Goal: Information Seeking & Learning: Learn about a topic

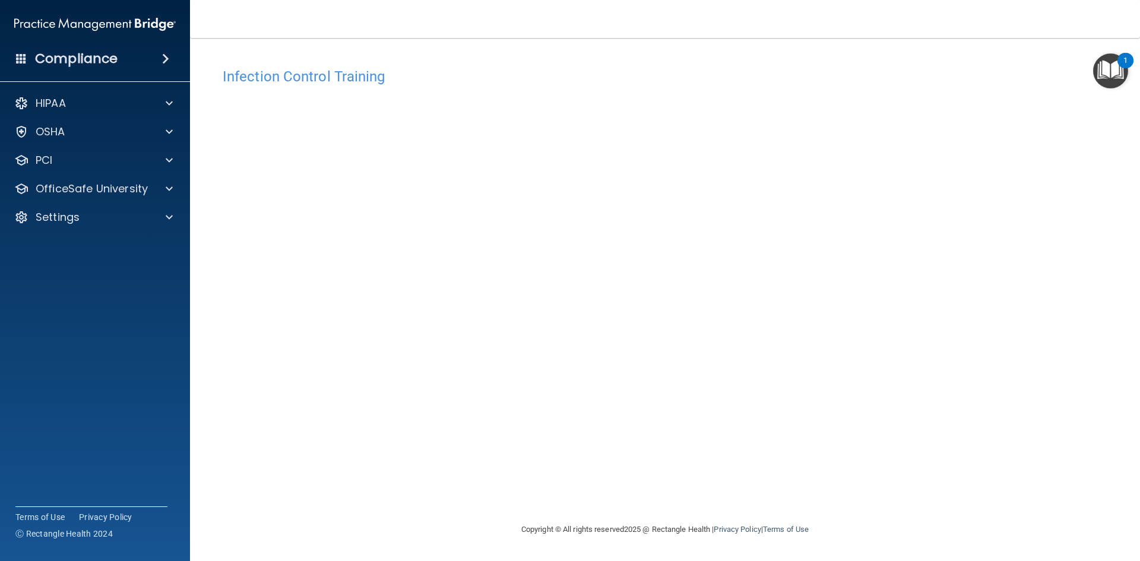
drag, startPoint x: 932, startPoint y: 254, endPoint x: 925, endPoint y: 254, distance: 7.1
drag, startPoint x: 901, startPoint y: 283, endPoint x: 897, endPoint y: 289, distance: 6.8
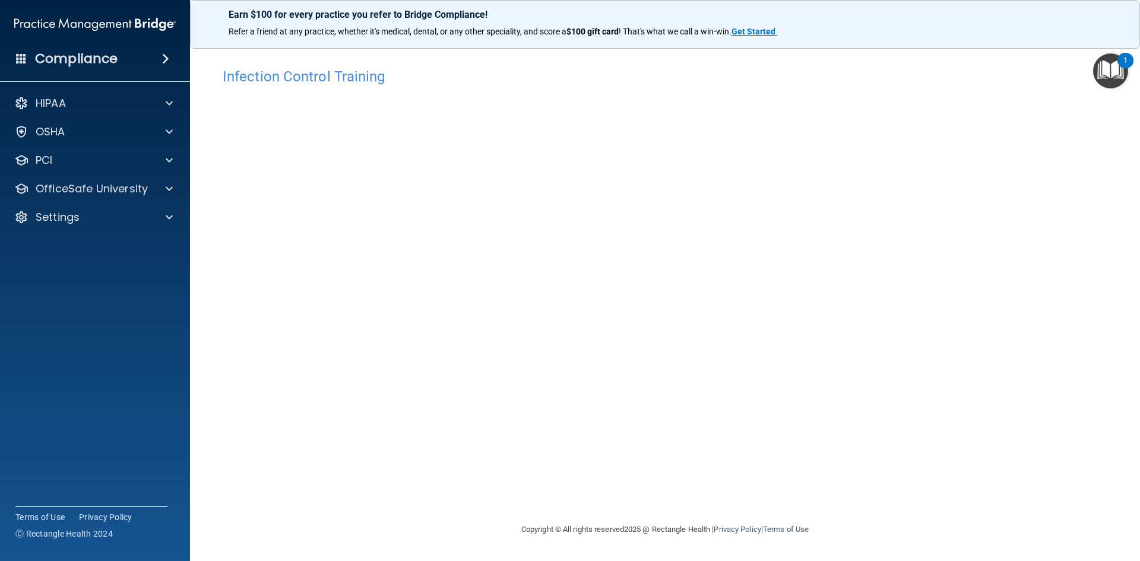
drag, startPoint x: 932, startPoint y: 226, endPoint x: 895, endPoint y: 398, distance: 175.6
click at [895, 398] on div "Infection Control Training This course doesn’t expire until . Are you sure you …" at bounding box center [665, 292] width 903 height 461
click at [106, 194] on p "OfficeSafe University" at bounding box center [92, 189] width 112 height 14
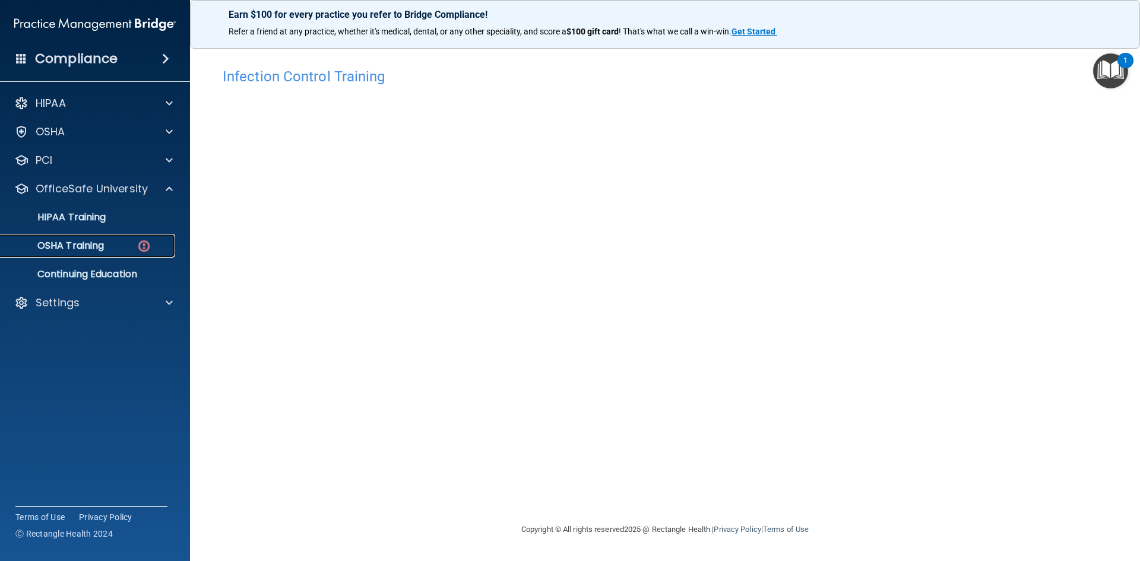
click at [107, 240] on div "OSHA Training" at bounding box center [89, 246] width 162 height 12
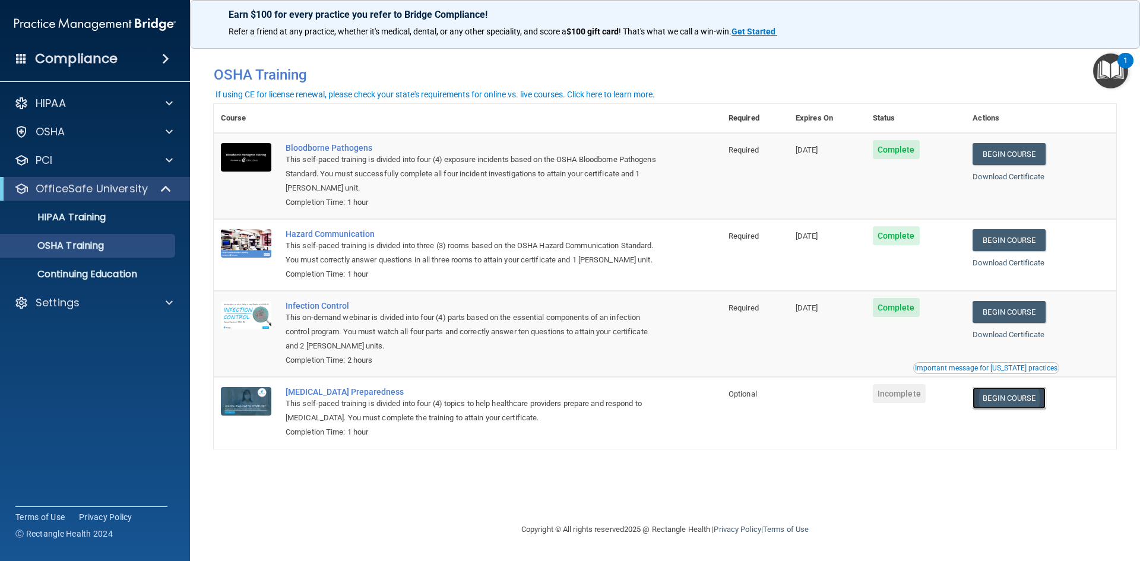
click at [1005, 394] on link "Begin Course" at bounding box center [1009, 398] width 72 height 22
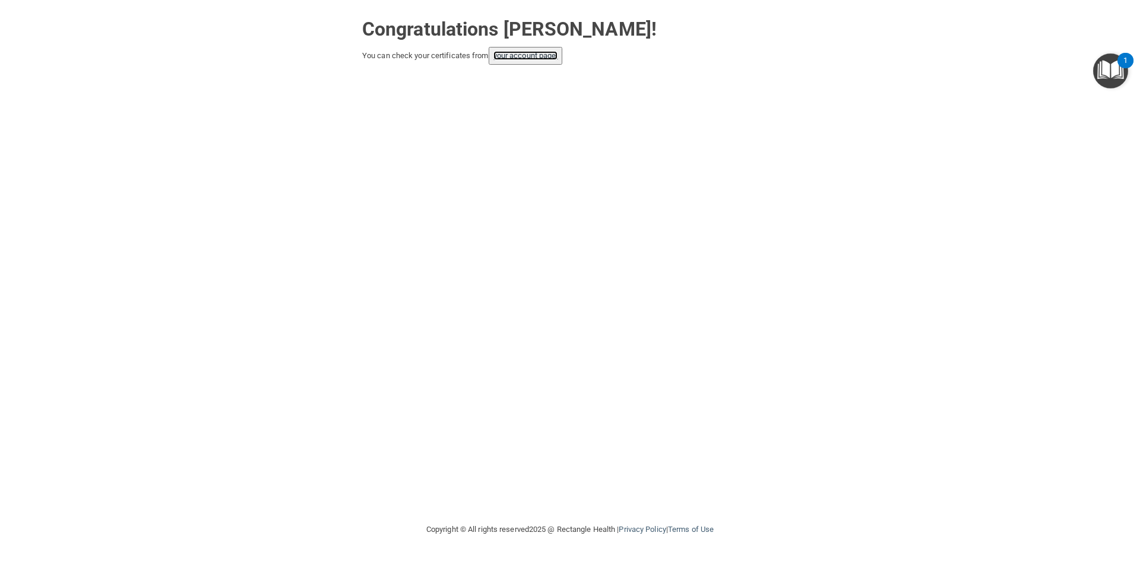
click at [522, 60] on link "your account page!" at bounding box center [525, 55] width 65 height 9
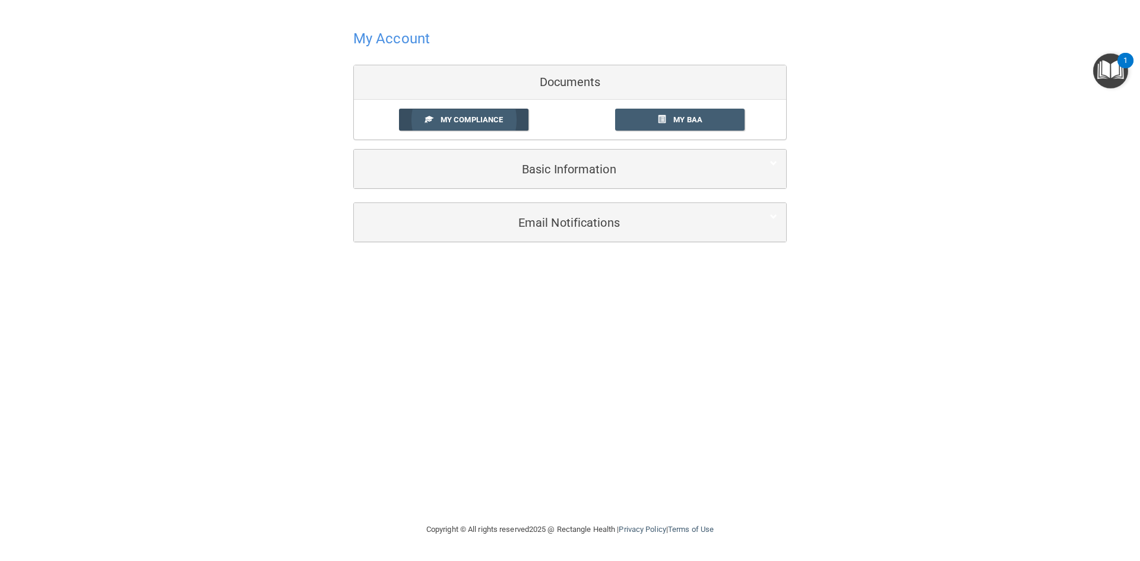
click at [420, 123] on link "My Compliance" at bounding box center [464, 120] width 130 height 22
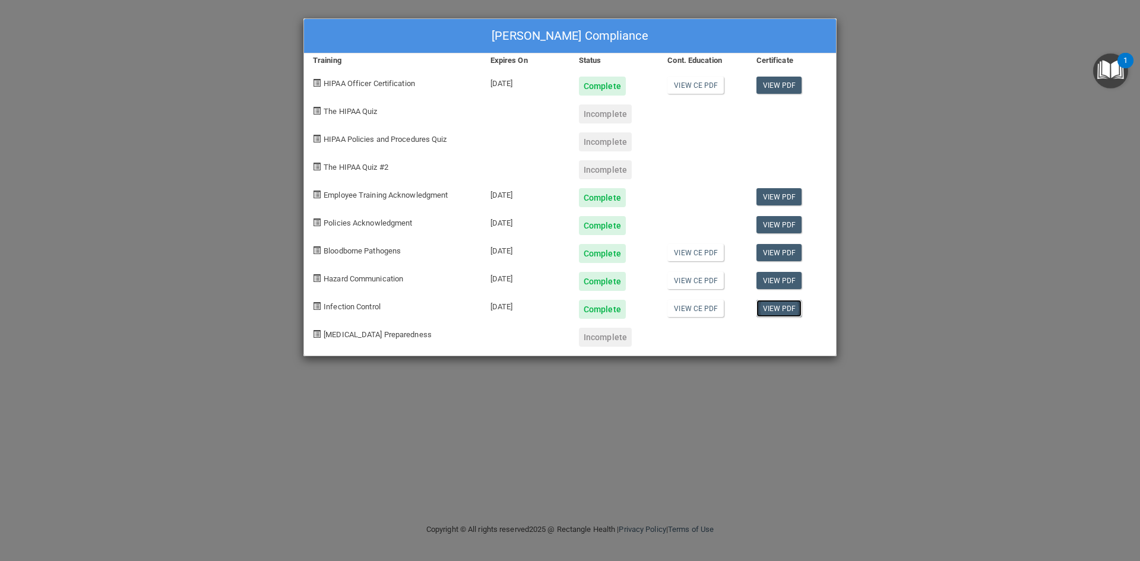
click at [787, 306] on link "View PDF" at bounding box center [780, 308] width 46 height 17
click at [899, 233] on div "Victoria Tarpley's Compliance Training Expires On Status Cont. Education Certif…" at bounding box center [570, 280] width 1140 height 561
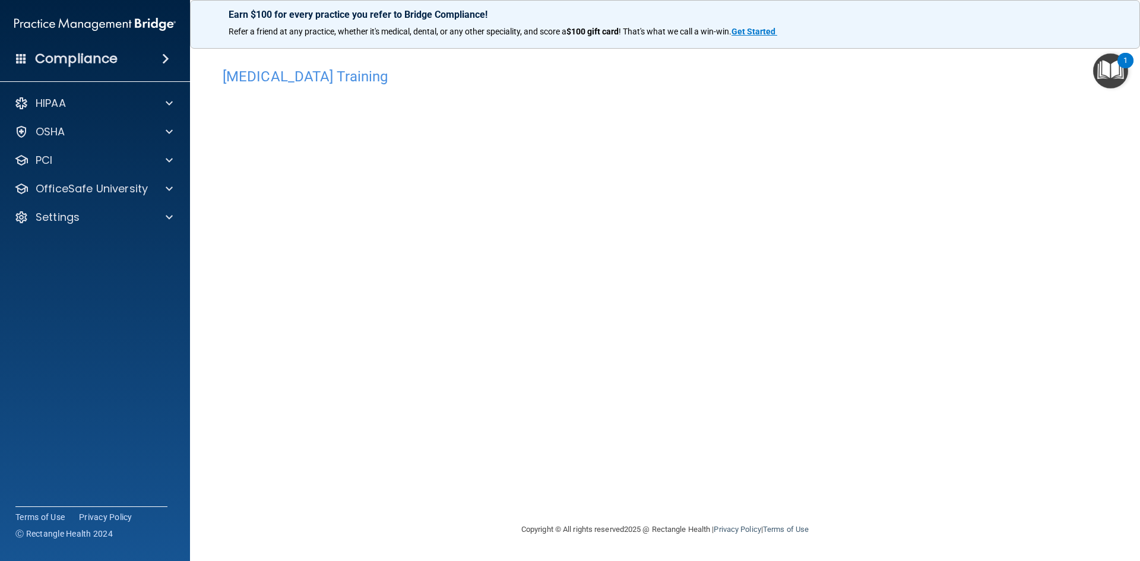
click at [977, 283] on div "[MEDICAL_DATA] Training This course doesn’t expire until . Are you sure you wan…" at bounding box center [665, 292] width 903 height 461
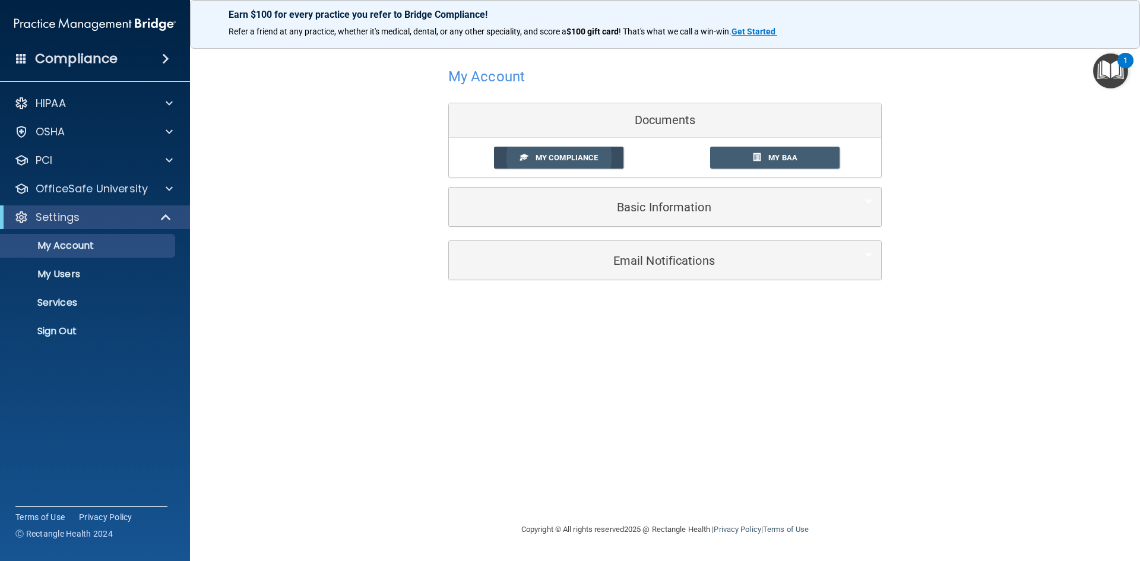
click at [574, 157] on span "My Compliance" at bounding box center [567, 157] width 62 height 9
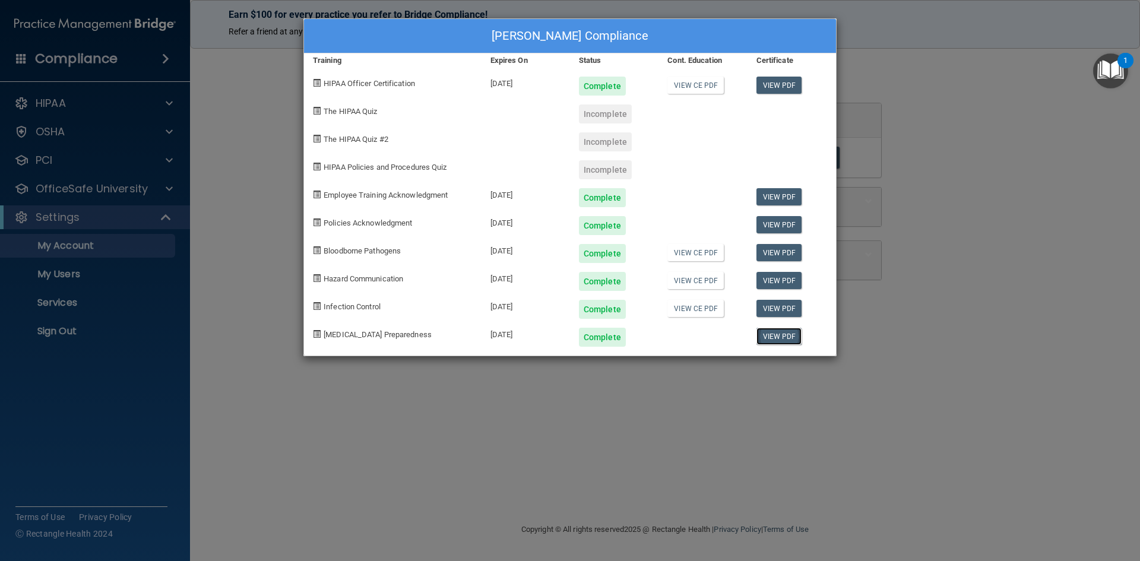
click at [767, 338] on link "View PDF" at bounding box center [780, 336] width 46 height 17
click at [1032, 419] on div "[PERSON_NAME] Compliance Training Expires On Status Cont. Education Certificate…" at bounding box center [570, 280] width 1140 height 561
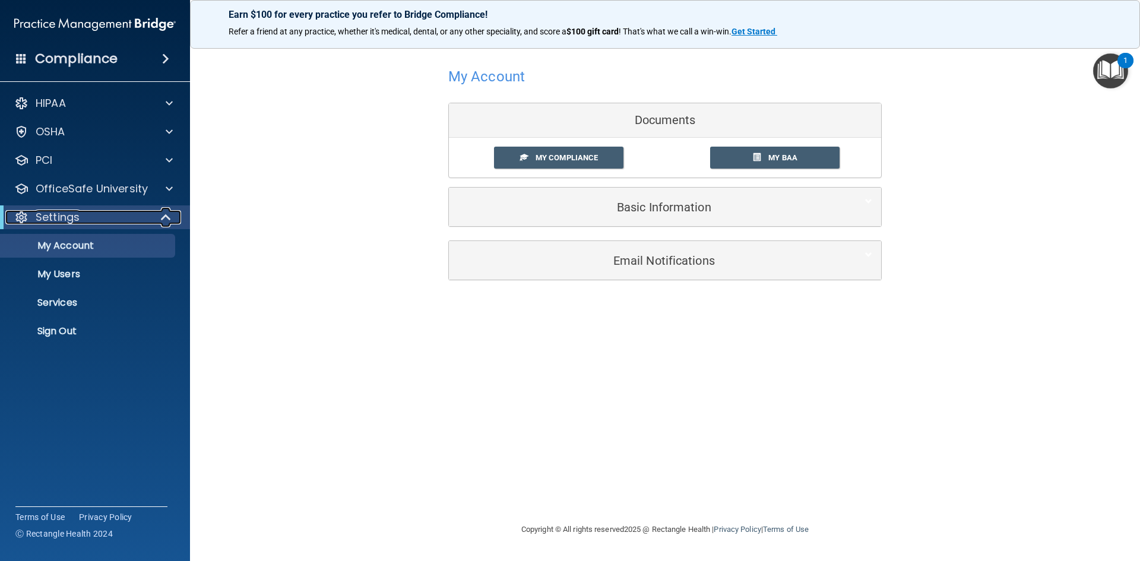
click at [152, 217] on div at bounding box center [166, 217] width 29 height 14
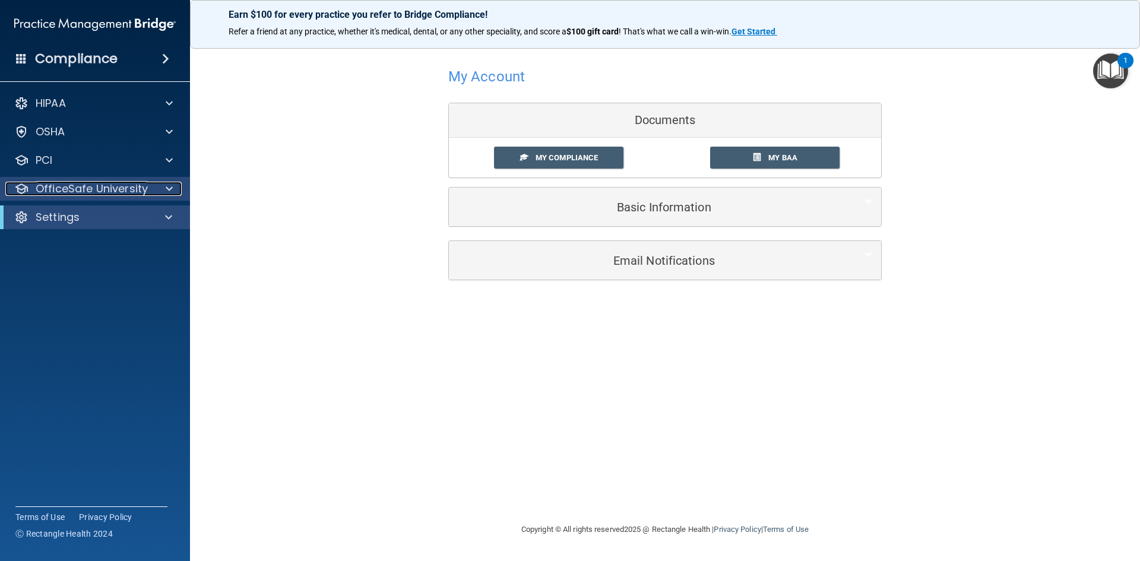
click at [160, 191] on div at bounding box center [168, 189] width 30 height 14
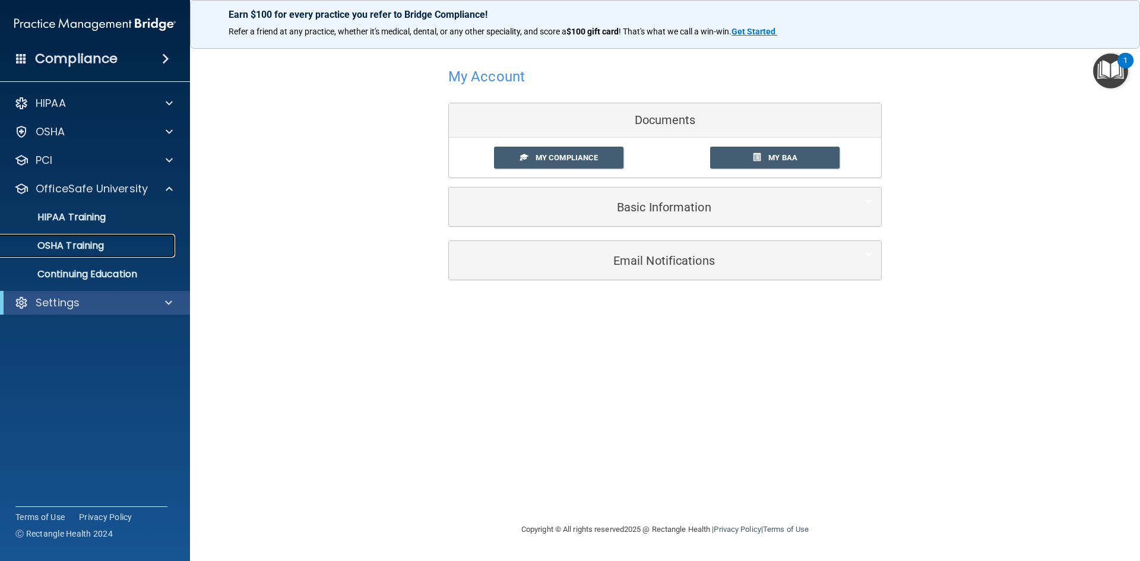
click at [119, 241] on div "OSHA Training" at bounding box center [89, 246] width 162 height 12
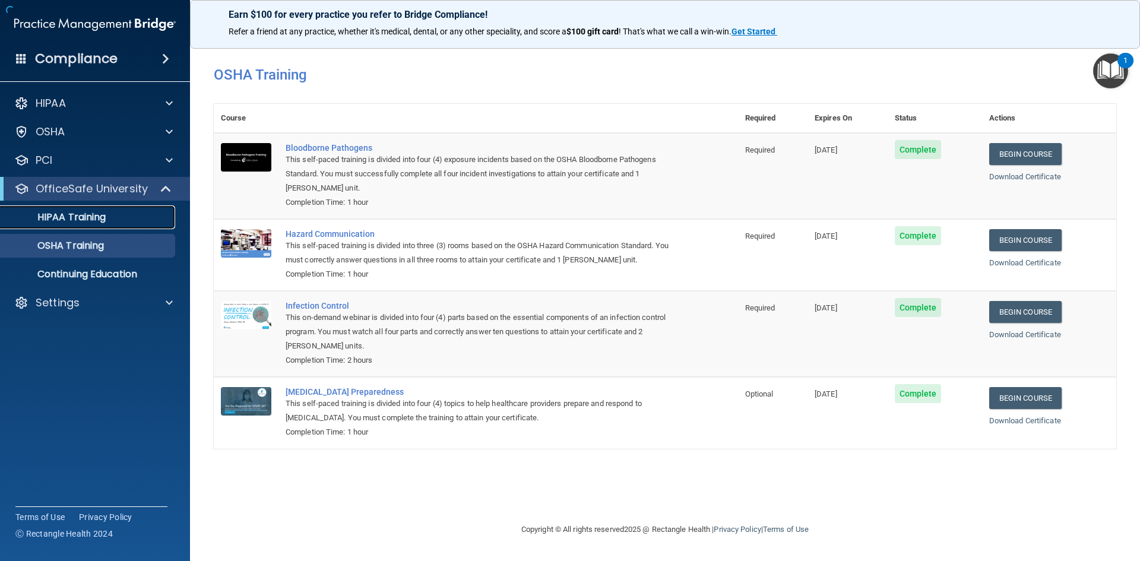
click at [121, 213] on div "HIPAA Training" at bounding box center [89, 217] width 162 height 12
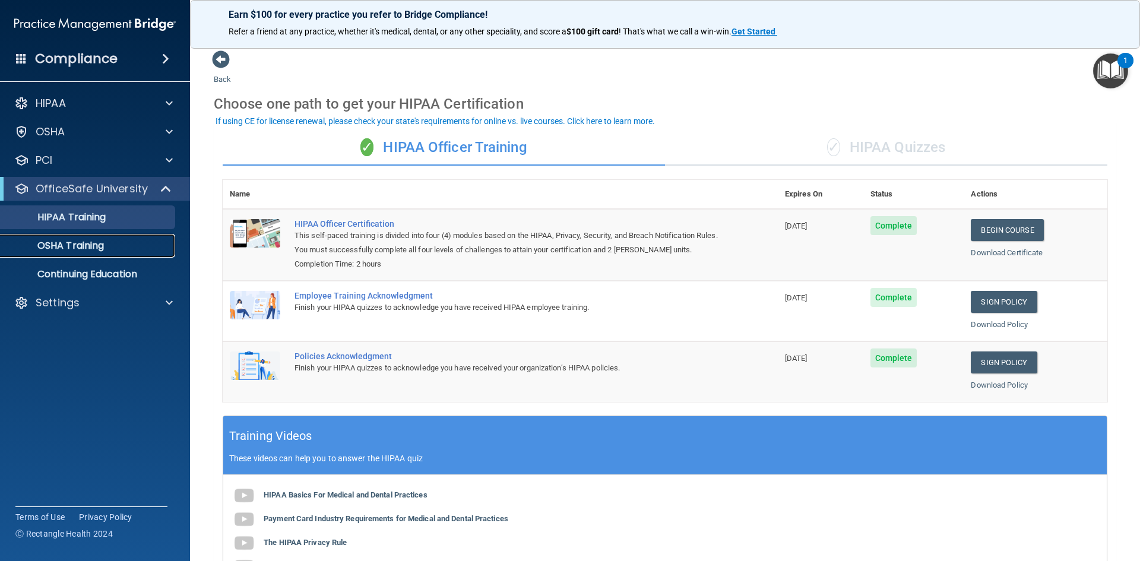
click at [118, 243] on div "OSHA Training" at bounding box center [89, 246] width 162 height 12
